Goal: Task Accomplishment & Management: Complete application form

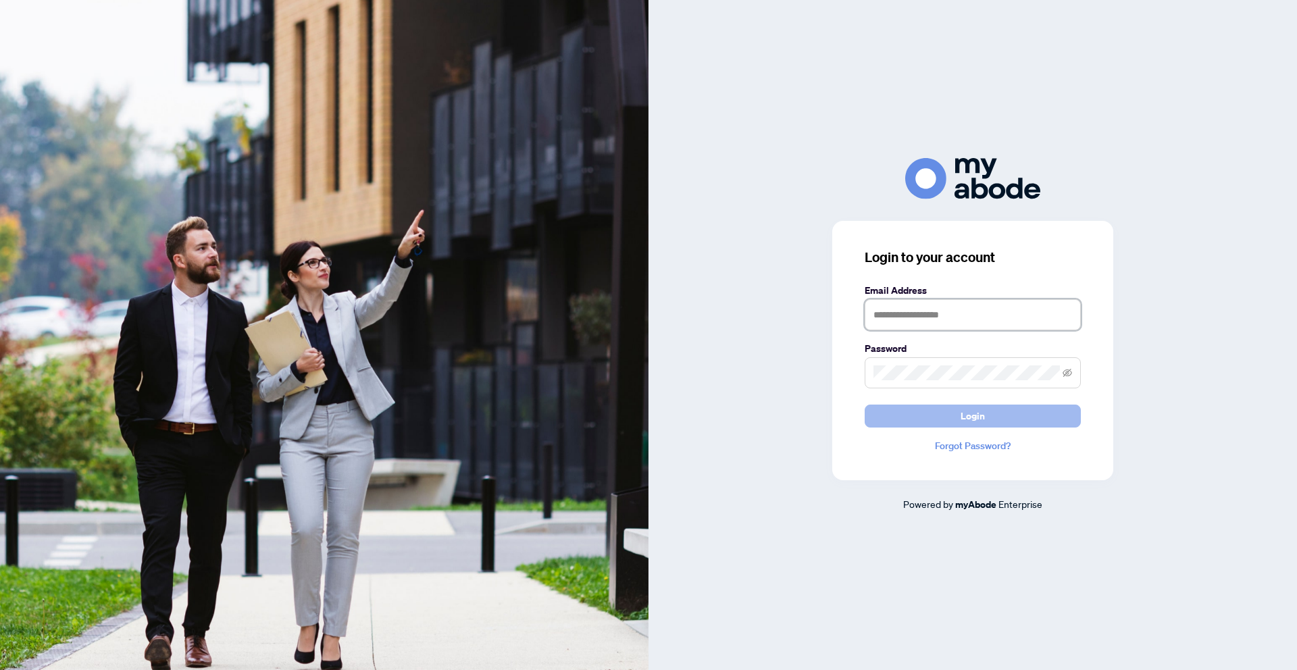
type input "**********"
click at [954, 415] on button "Login" at bounding box center [972, 416] width 216 height 23
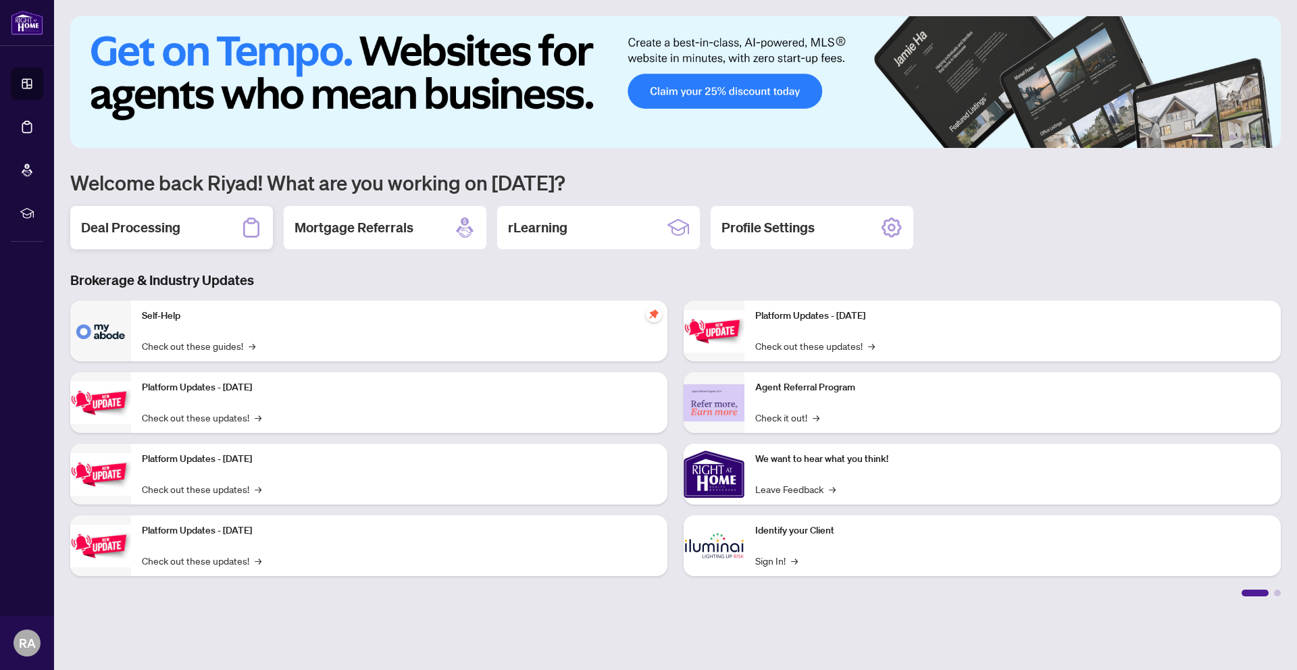
click at [209, 224] on div "Deal Processing" at bounding box center [171, 227] width 203 height 43
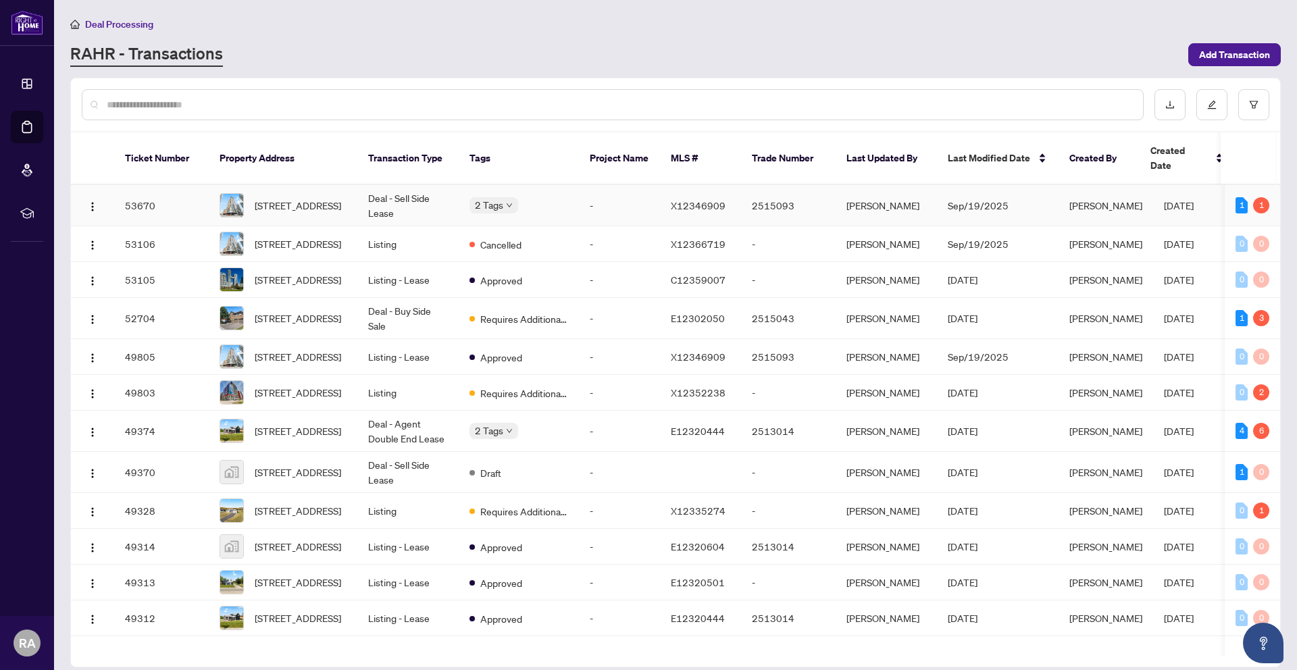
click at [371, 189] on td "Deal - Sell Side Lease" at bounding box center [407, 205] width 101 height 41
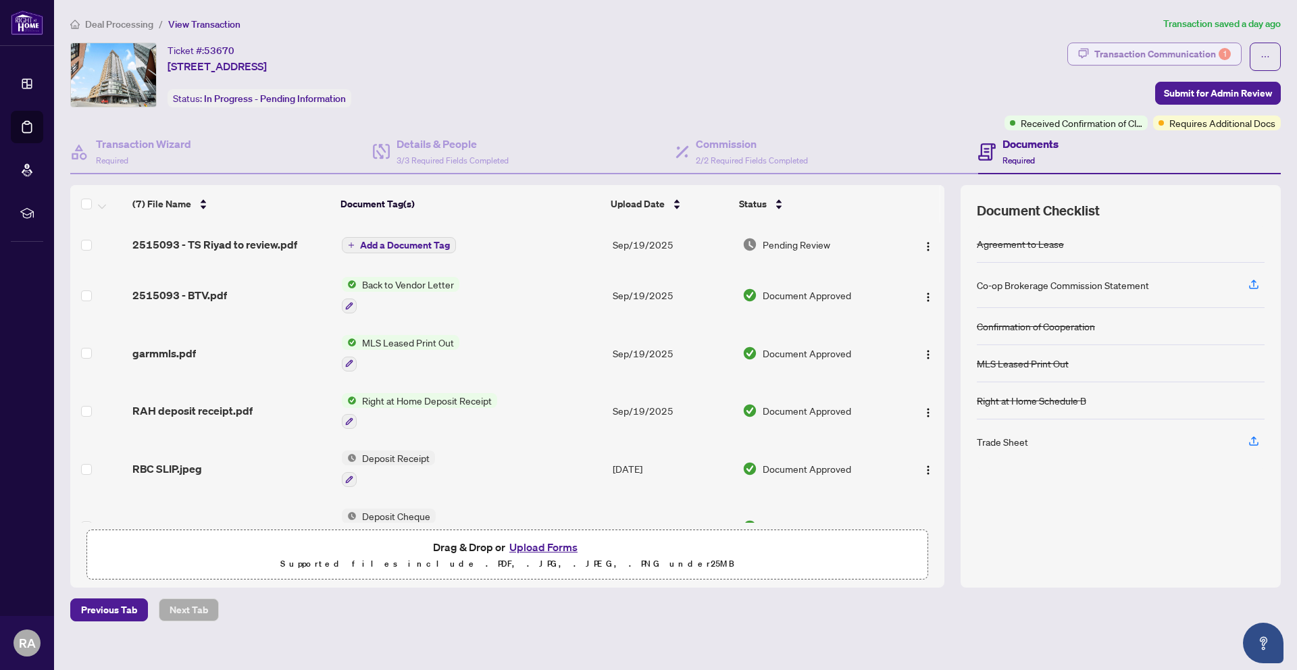
click at [1221, 48] on div "1" at bounding box center [1224, 54] width 12 height 12
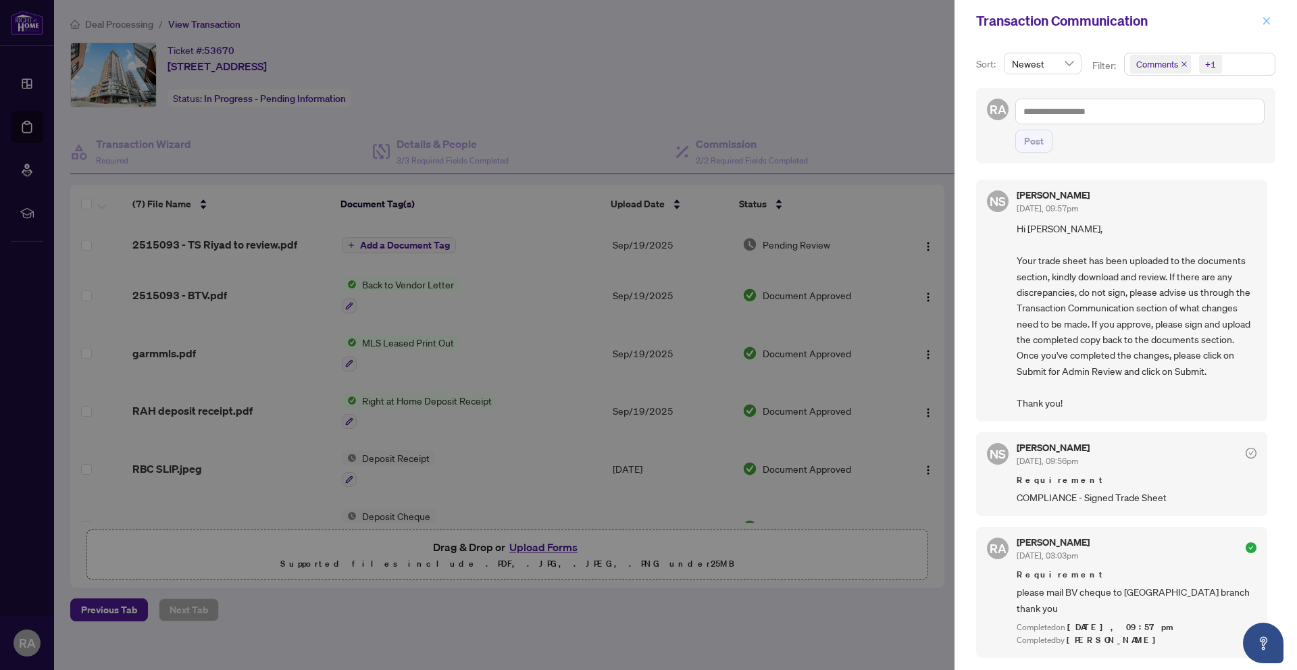
click at [1266, 22] on icon "close" at bounding box center [1266, 20] width 9 height 9
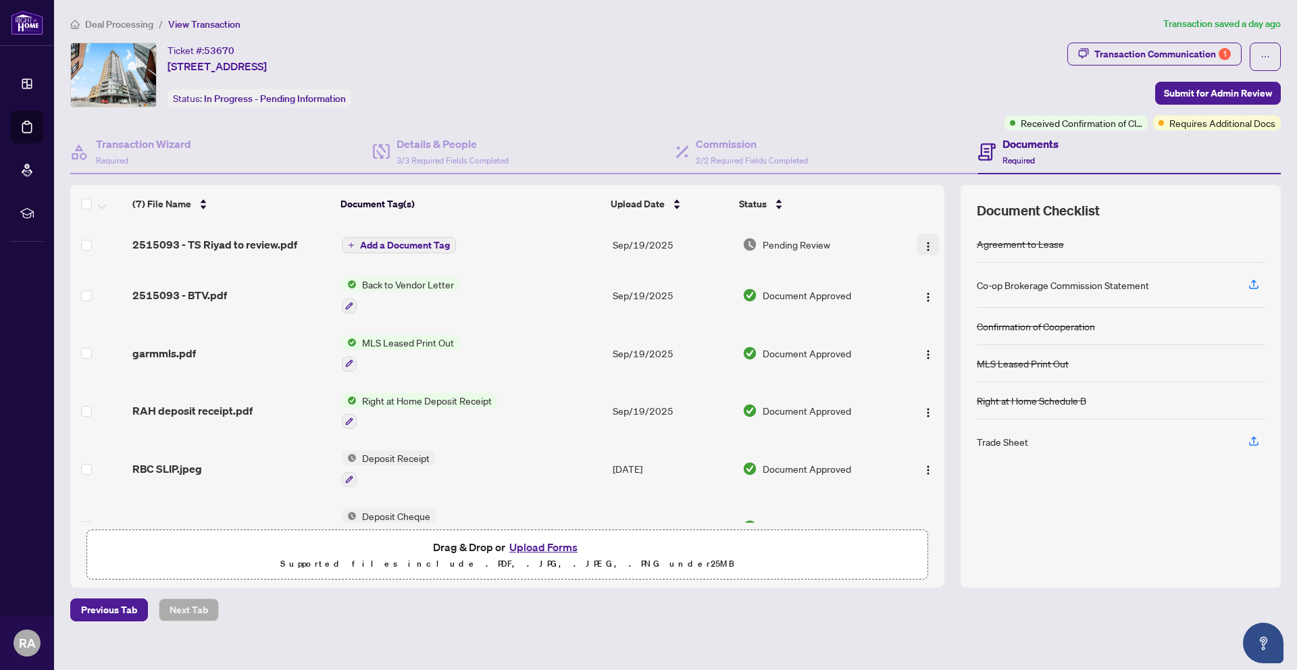
click at [923, 249] on img "button" at bounding box center [928, 246] width 11 height 11
click at [925, 313] on span "Download" at bounding box center [988, 314] width 129 height 15
click at [549, 546] on button "Upload Forms" at bounding box center [543, 547] width 76 height 18
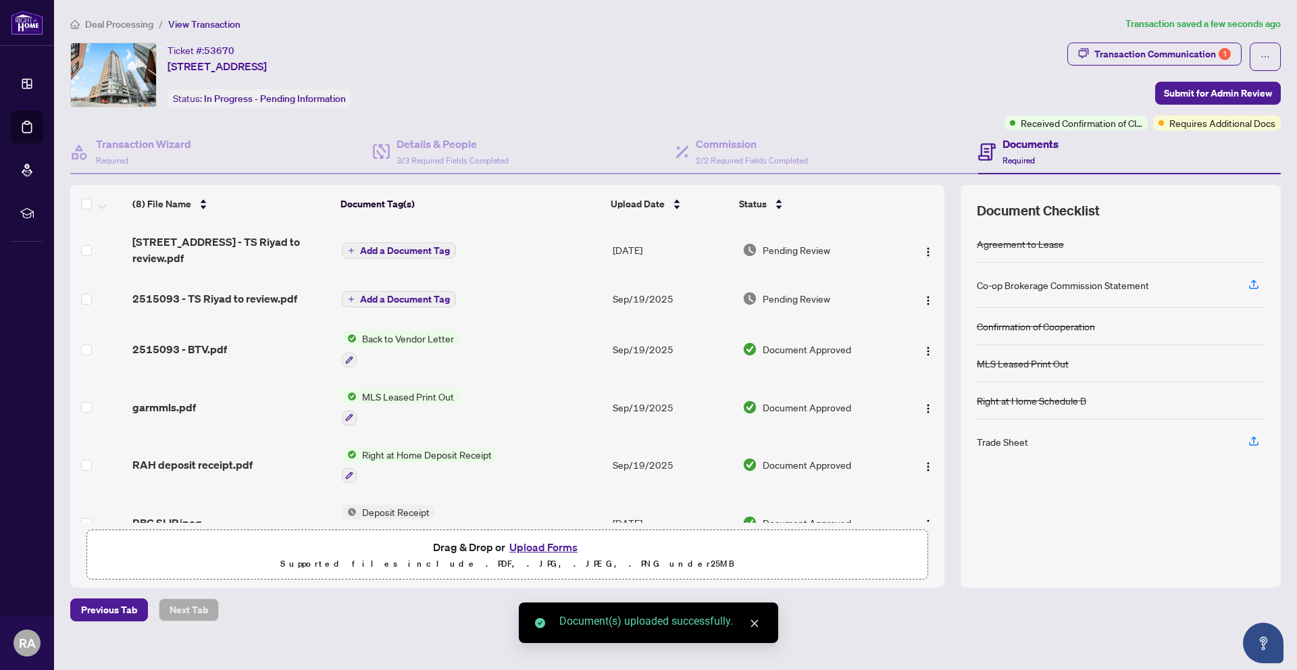
click at [363, 247] on span "Add a Document Tag" at bounding box center [405, 250] width 90 height 9
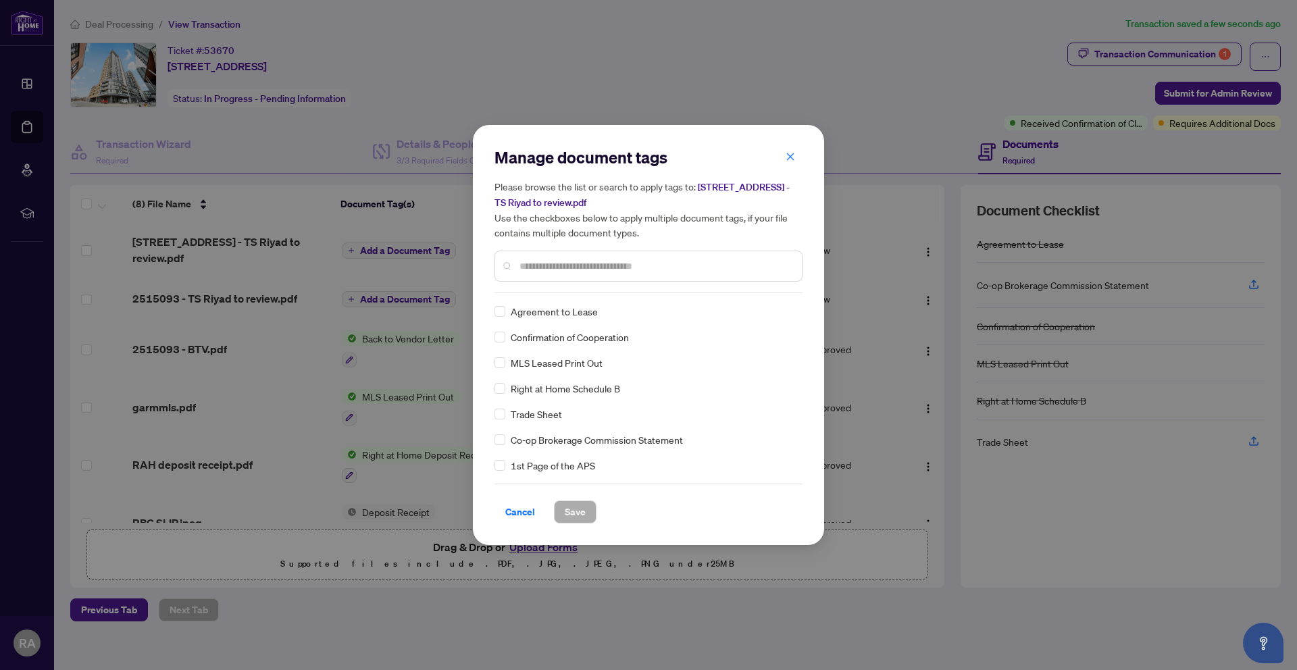
click at [539, 288] on div "Manage document tags Please browse the list or search to apply tags to: 108 Gar…" at bounding box center [648, 220] width 308 height 147
click at [547, 259] on input "text" at bounding box center [655, 266] width 272 height 15
type input "*****"
drag, startPoint x: 569, startPoint y: 507, endPoint x: 577, endPoint y: 508, distance: 8.9
click at [569, 507] on span "Save" at bounding box center [575, 512] width 21 height 22
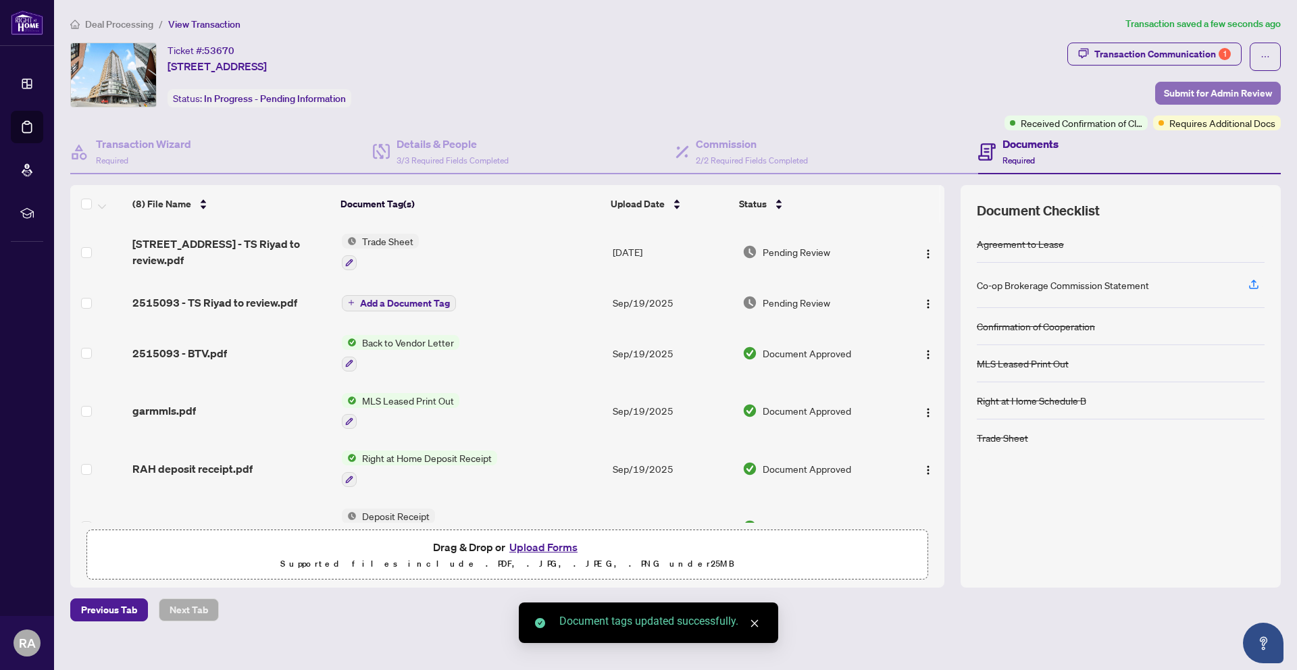
click at [1178, 98] on span "Submit for Admin Review" at bounding box center [1218, 93] width 108 height 22
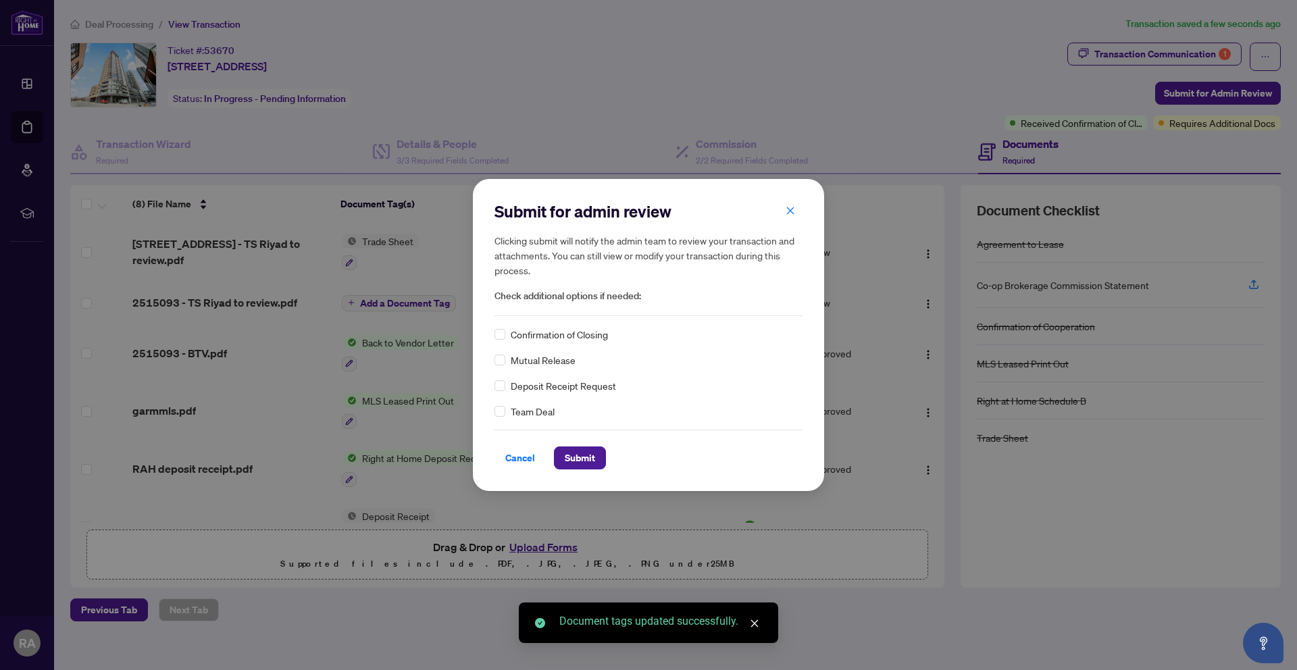
click at [517, 339] on span "Confirmation of Closing" at bounding box center [559, 334] width 97 height 15
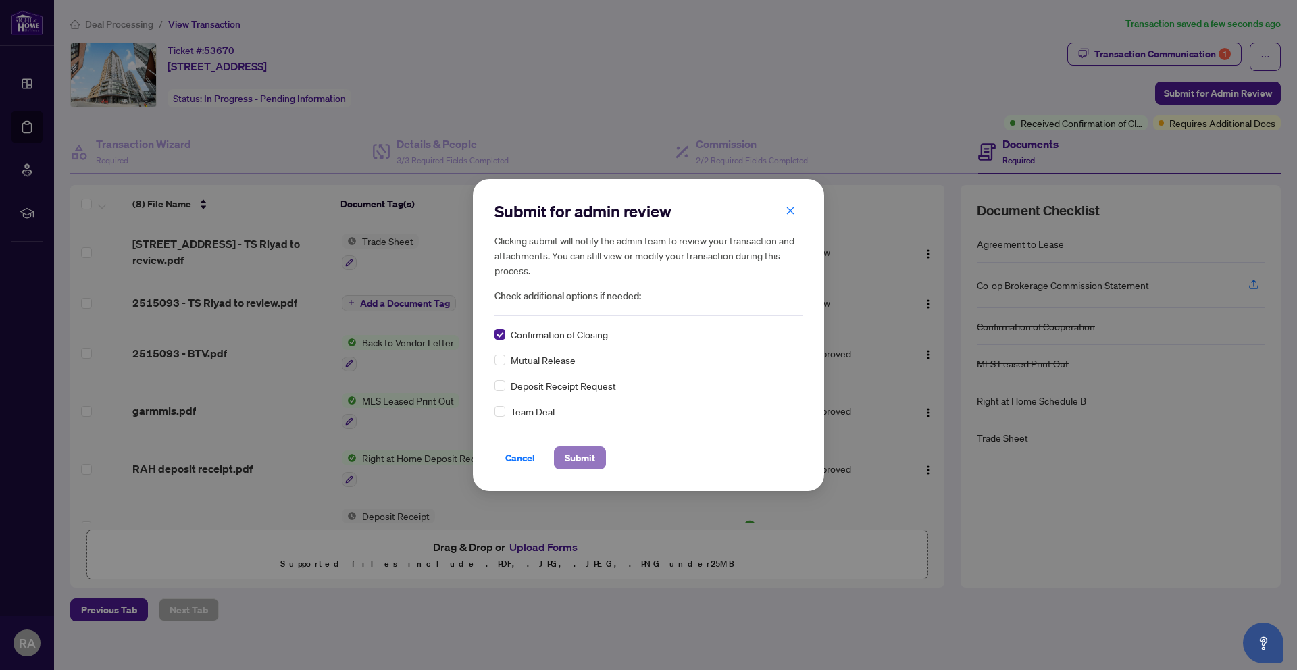
click at [573, 465] on span "Submit" at bounding box center [580, 458] width 30 height 22
